Goal: Task Accomplishment & Management: Manage account settings

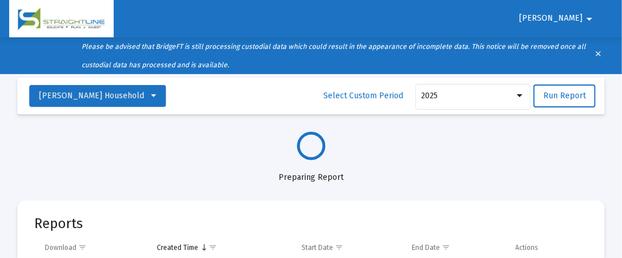
select select "View all"
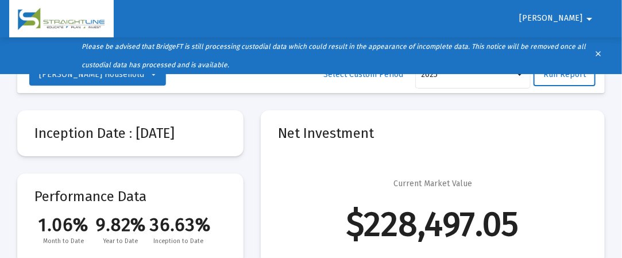
scroll to position [23, 0]
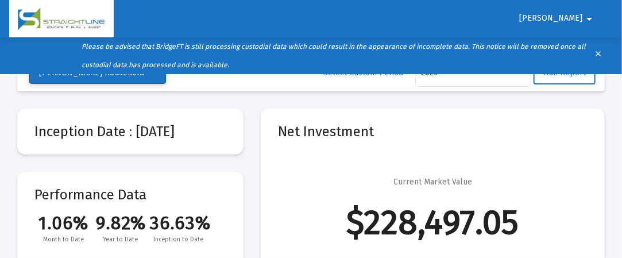
click at [156, 75] on icon at bounding box center [153, 73] width 5 height 8
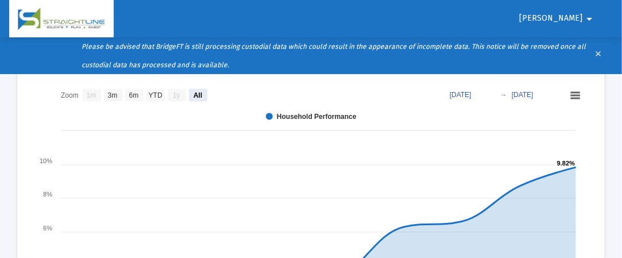
scroll to position [681, 0]
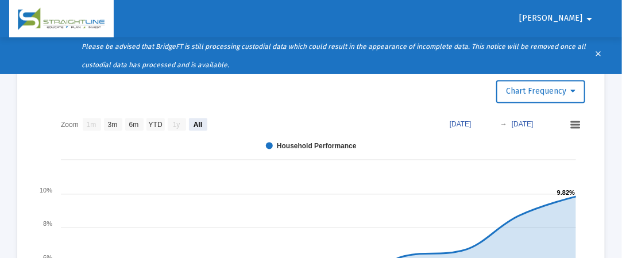
click at [577, 124] on div at bounding box center [311, 129] width 622 height 258
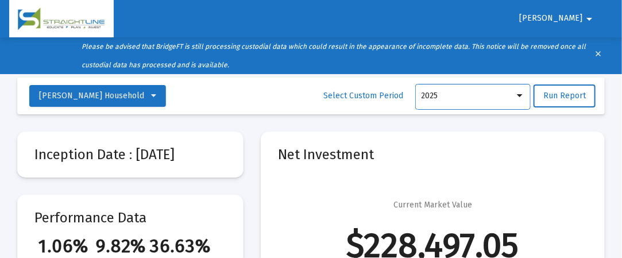
click at [520, 95] on div at bounding box center [520, 95] width 6 height 3
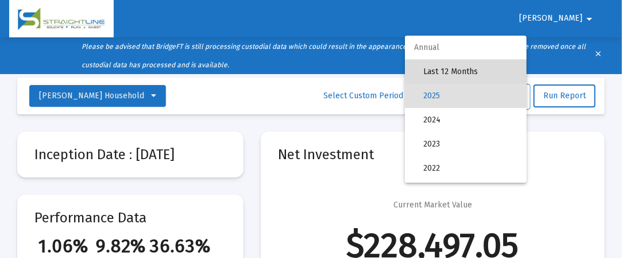
click at [484, 69] on span "Last 12 Months" at bounding box center [470, 72] width 94 height 24
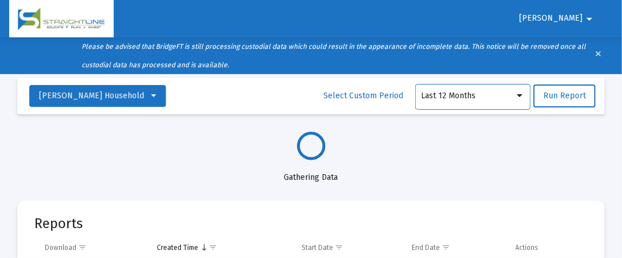
select select "View all"
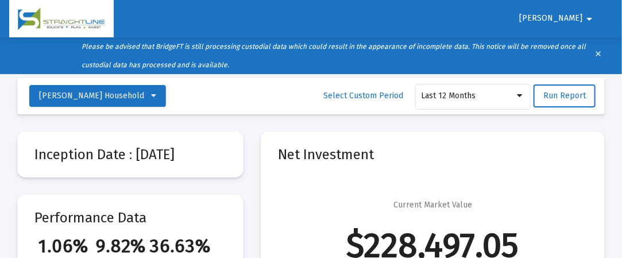
click at [585, 12] on mat-icon "arrow_drop_down" at bounding box center [589, 18] width 14 height 23
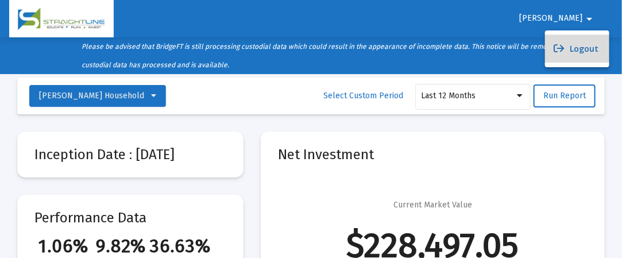
click at [582, 46] on button "Logout" at bounding box center [577, 49] width 64 height 28
